Goal: Communication & Community: Ask a question

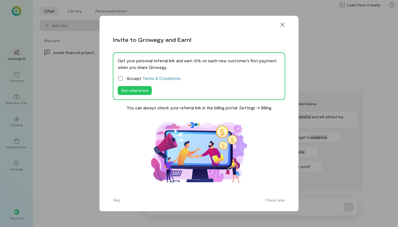
click at [283, 29] on div at bounding box center [283, 24] width 12 height 9
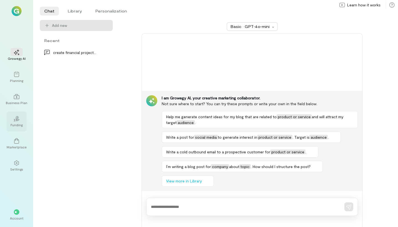
click at [13, 120] on div "02" at bounding box center [17, 118] width 12 height 8
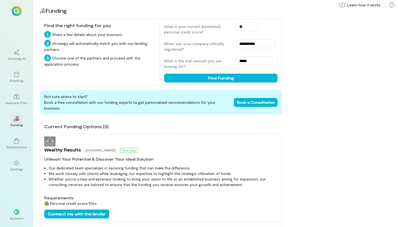
type input "*"
type input "***"
click at [179, 77] on button "Find Funding" at bounding box center [220, 78] width 113 height 9
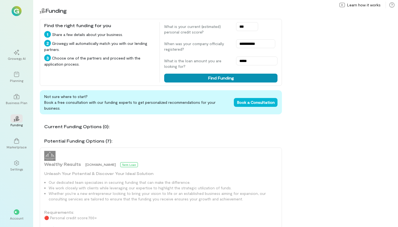
click at [177, 75] on button "Find Funding" at bounding box center [220, 78] width 113 height 9
click at [244, 61] on input "*****" at bounding box center [256, 60] width 41 height 9
type input "*"
type input "*****"
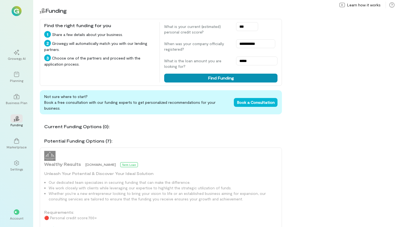
click at [218, 78] on button "Find Funding" at bounding box center [220, 78] width 113 height 9
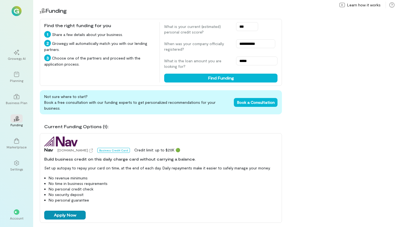
click at [59, 217] on button "Apply Now" at bounding box center [64, 215] width 41 height 9
click at [19, 84] on div "Planning" at bounding box center [17, 77] width 20 height 20
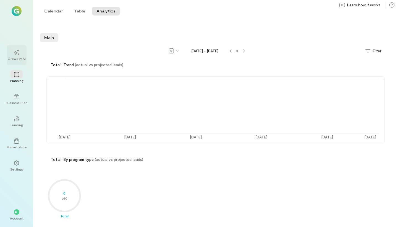
click at [21, 61] on div "Growegy AI" at bounding box center [17, 55] width 20 height 20
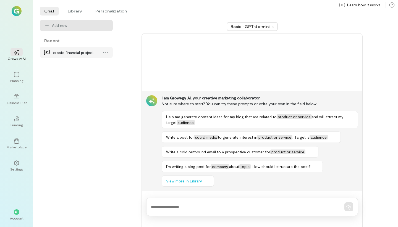
click at [74, 54] on div "create financial projection plan for a consulting…" at bounding box center [74, 53] width 43 height 6
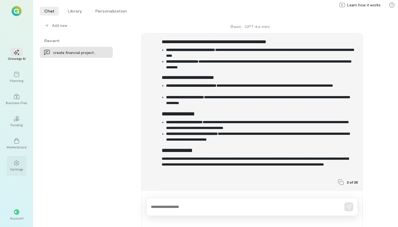
click at [14, 159] on div at bounding box center [17, 163] width 12 height 8
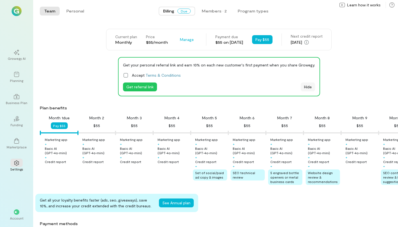
click at [301, 88] on button "Hide" at bounding box center [308, 86] width 14 height 9
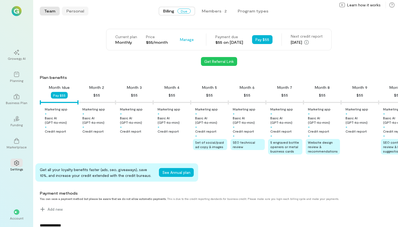
click at [80, 10] on button "Personal" at bounding box center [75, 11] width 27 height 9
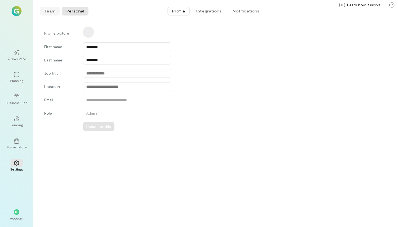
click at [51, 9] on button "Team" at bounding box center [50, 11] width 20 height 9
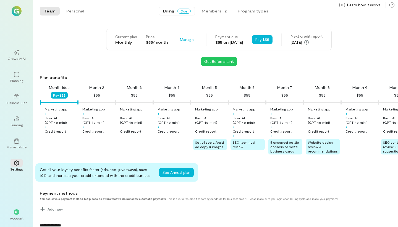
click at [170, 10] on span "Billing" at bounding box center [168, 11] width 11 height 6
click at [258, 12] on button "Program types" at bounding box center [254, 11] width 40 height 9
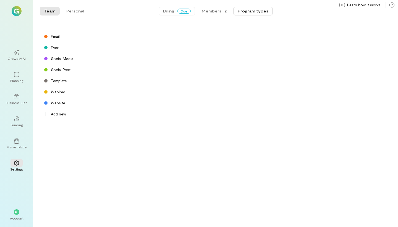
click at [186, 9] on span "Due" at bounding box center [184, 11] width 13 height 5
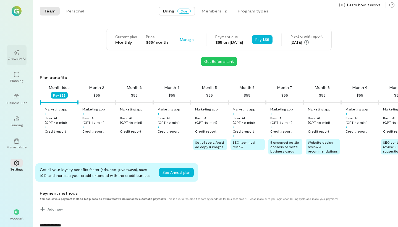
click at [16, 57] on div "Growegy AI" at bounding box center [17, 58] width 18 height 4
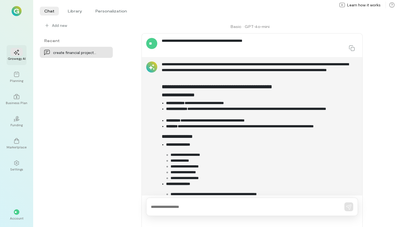
scroll to position [644, 0]
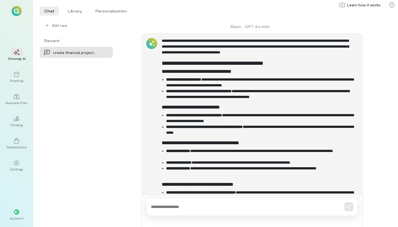
click at [168, 205] on textarea at bounding box center [244, 207] width 187 height 6
type textarea "**********"
click at [351, 204] on icon "button" at bounding box center [349, 207] width 6 height 6
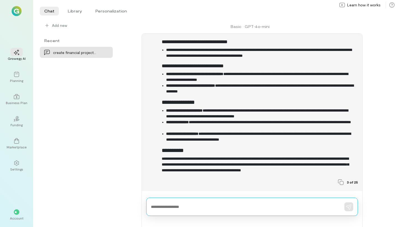
scroll to position [0, 0]
type textarea "*"
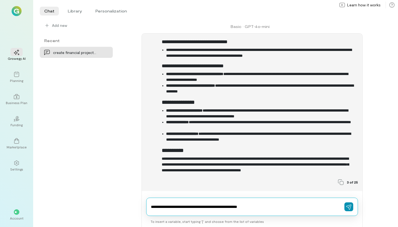
type textarea "**********"
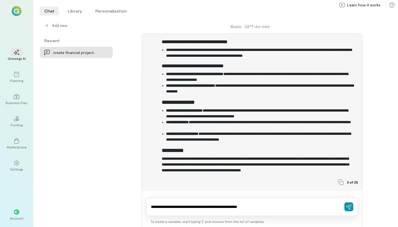
click at [351, 207] on icon "button" at bounding box center [349, 207] width 6 height 6
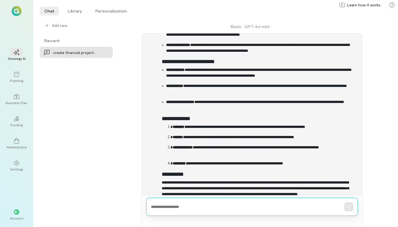
scroll to position [1928, 0]
